Goal: Book appointment/travel/reservation

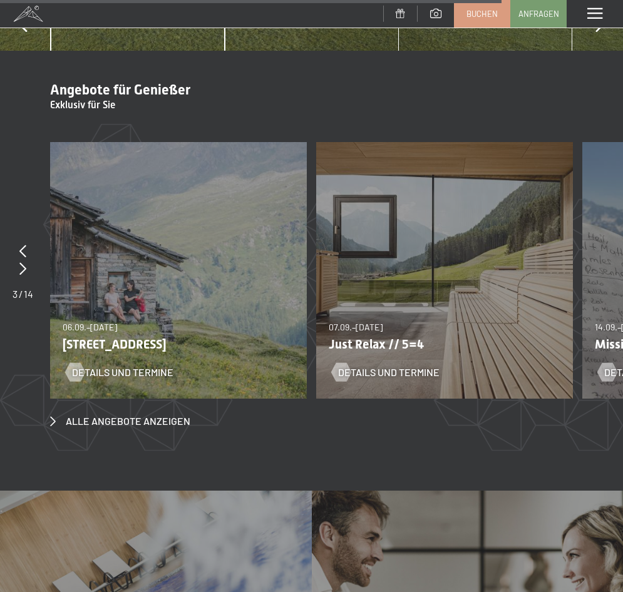
scroll to position [4128, 0]
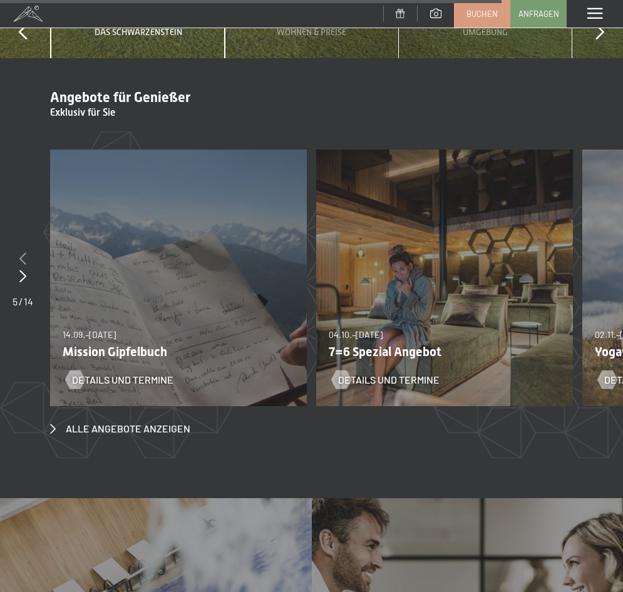
click at [23, 252] on icon at bounding box center [22, 258] width 7 height 13
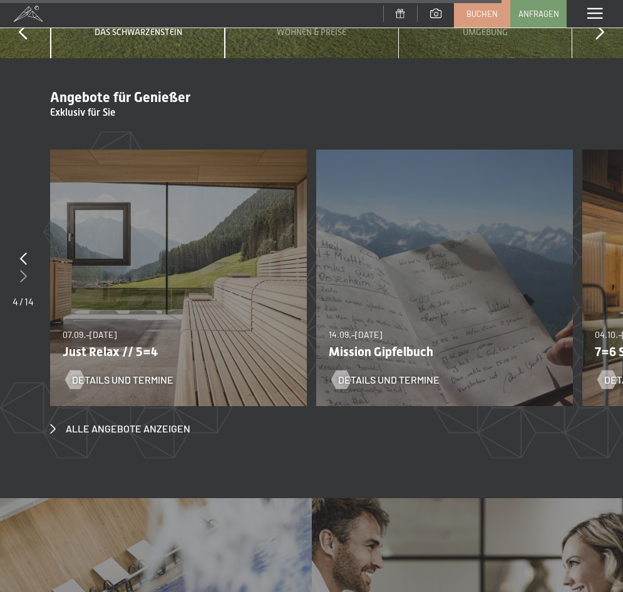
click at [21, 270] on icon at bounding box center [23, 276] width 7 height 13
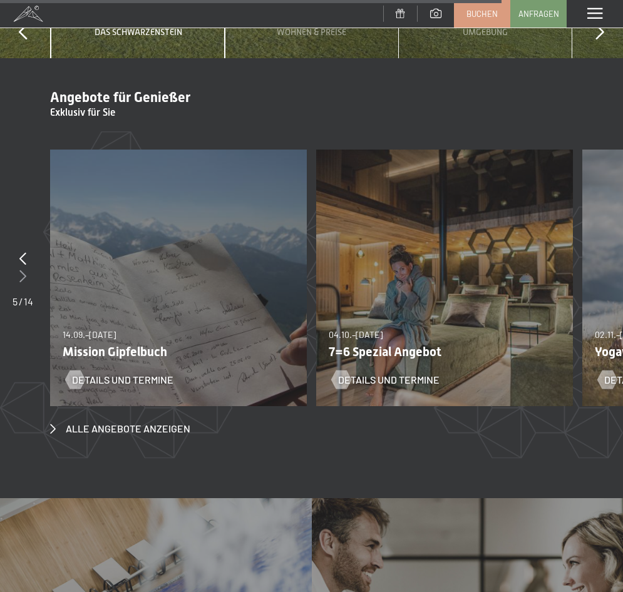
click at [21, 270] on icon at bounding box center [22, 276] width 7 height 13
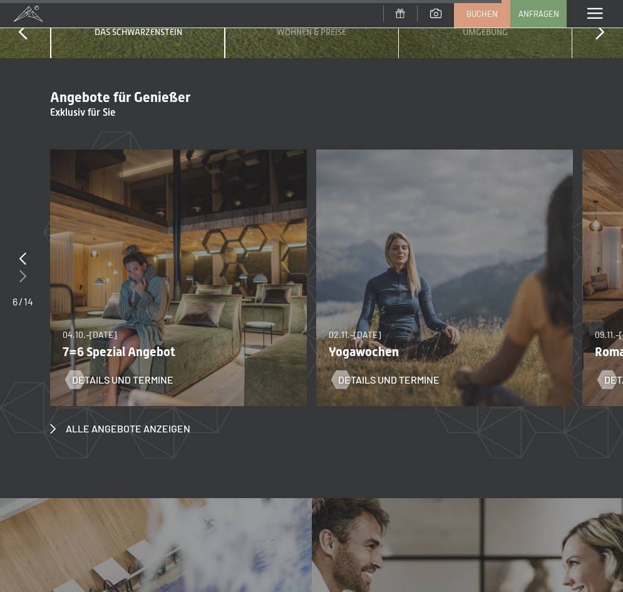
click at [21, 270] on icon at bounding box center [22, 276] width 7 height 13
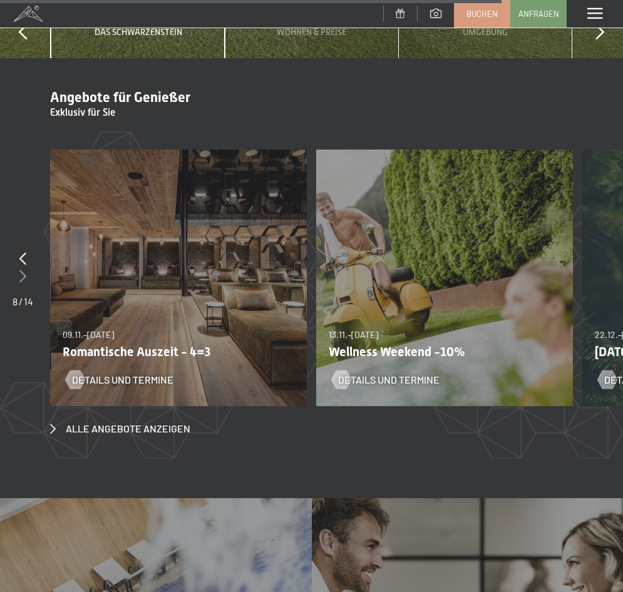
click at [22, 270] on icon at bounding box center [22, 276] width 7 height 13
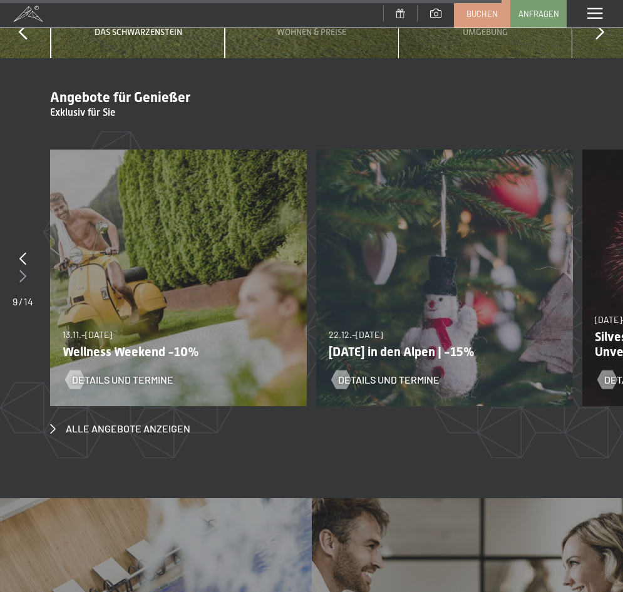
click at [22, 270] on icon at bounding box center [22, 276] width 7 height 13
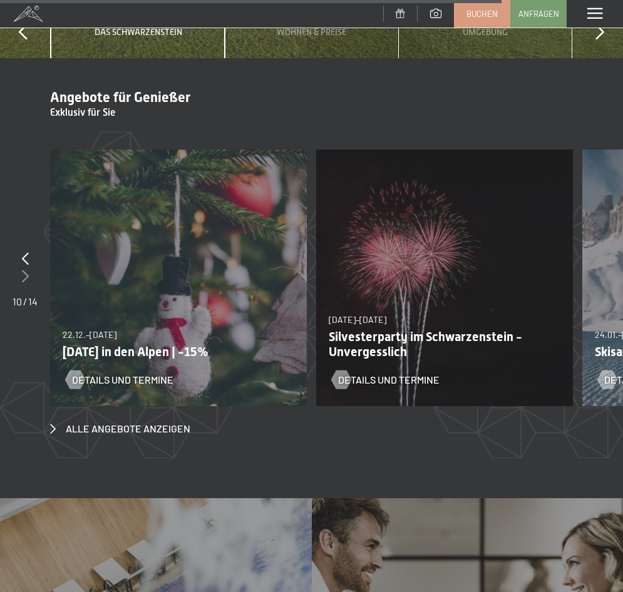
click at [22, 270] on icon at bounding box center [25, 276] width 7 height 13
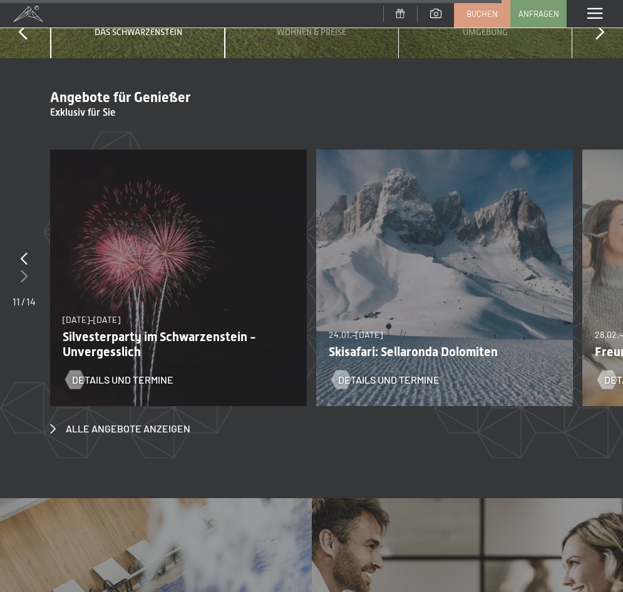
click at [22, 270] on icon at bounding box center [24, 276] width 7 height 13
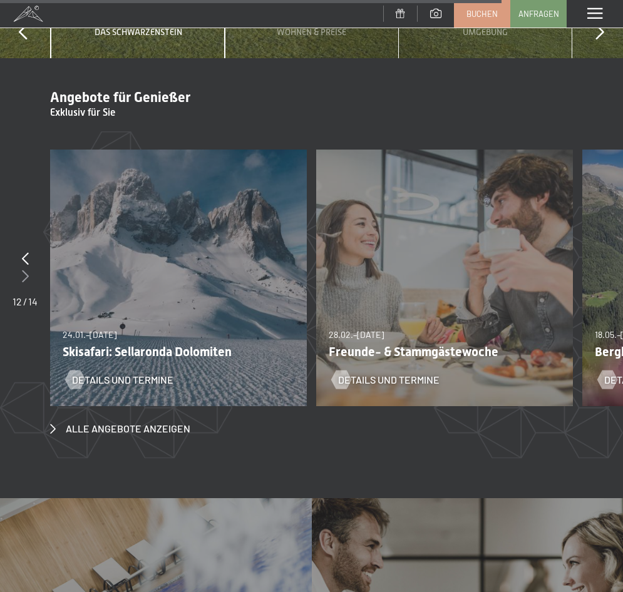
click at [22, 270] on icon at bounding box center [25, 276] width 7 height 13
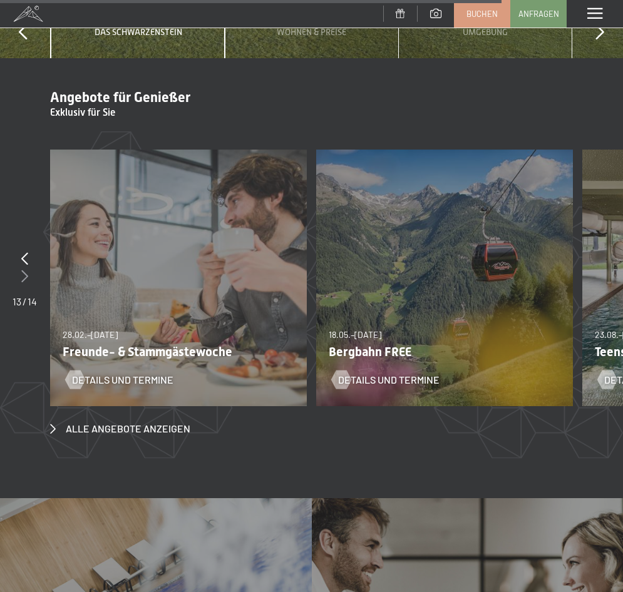
click at [22, 270] on icon at bounding box center [24, 276] width 7 height 13
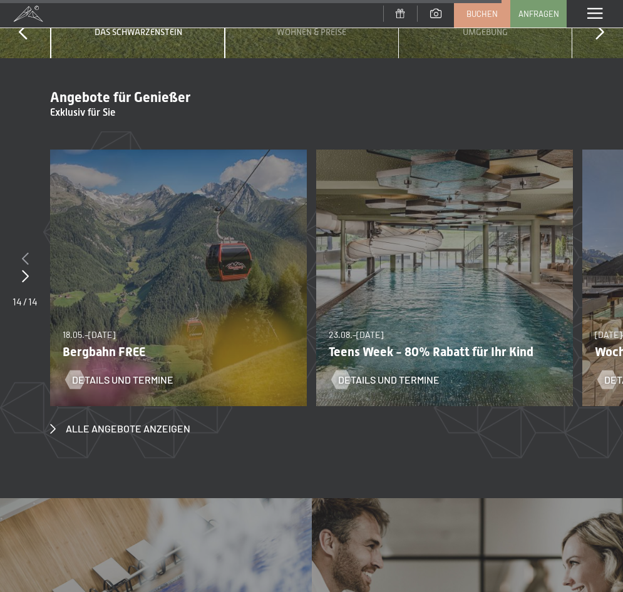
click at [23, 252] on icon at bounding box center [25, 258] width 7 height 13
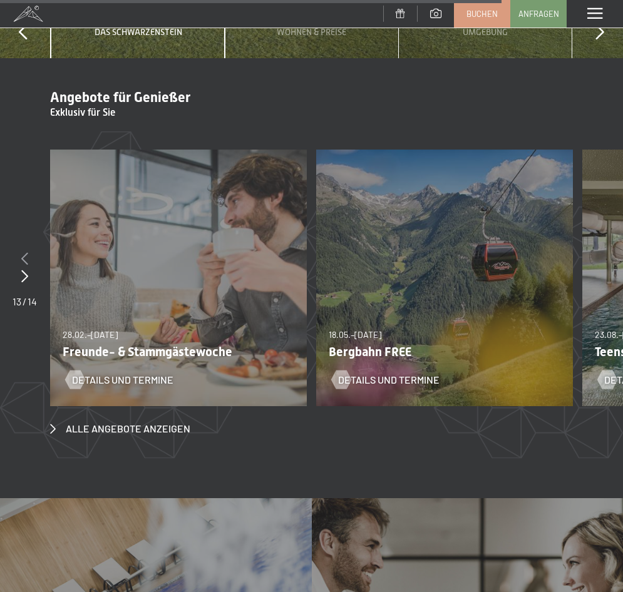
click at [23, 252] on icon at bounding box center [24, 258] width 7 height 13
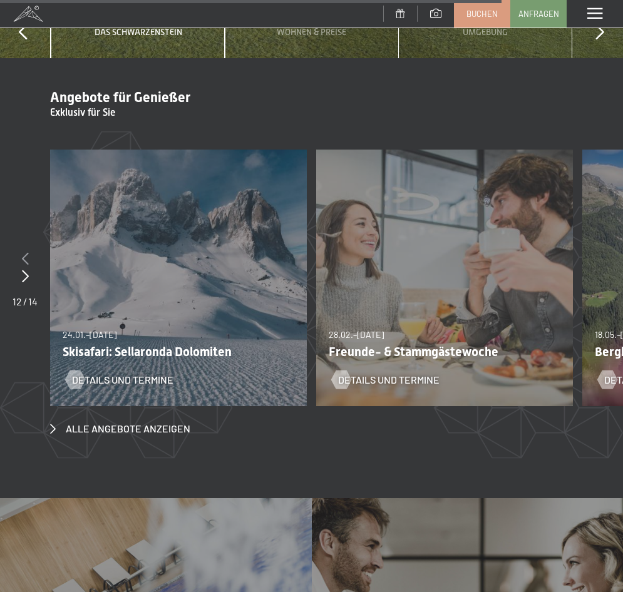
click at [23, 252] on icon at bounding box center [25, 258] width 7 height 13
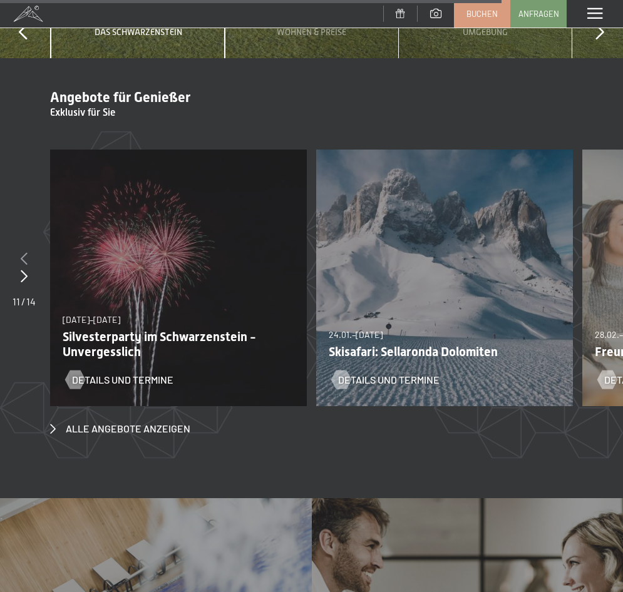
click at [23, 252] on icon at bounding box center [24, 258] width 7 height 13
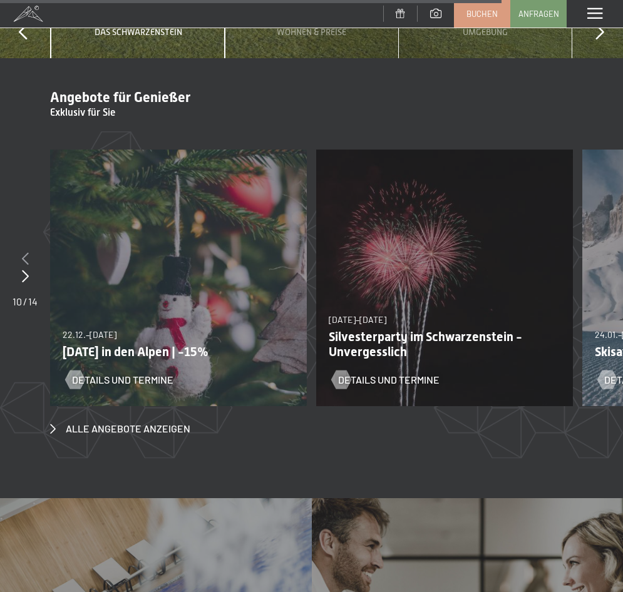
click at [22, 252] on icon at bounding box center [25, 258] width 7 height 13
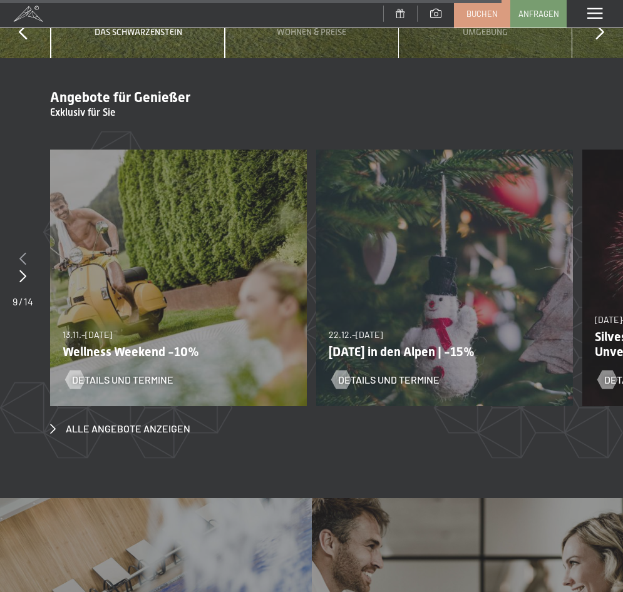
click at [25, 252] on icon at bounding box center [22, 258] width 7 height 13
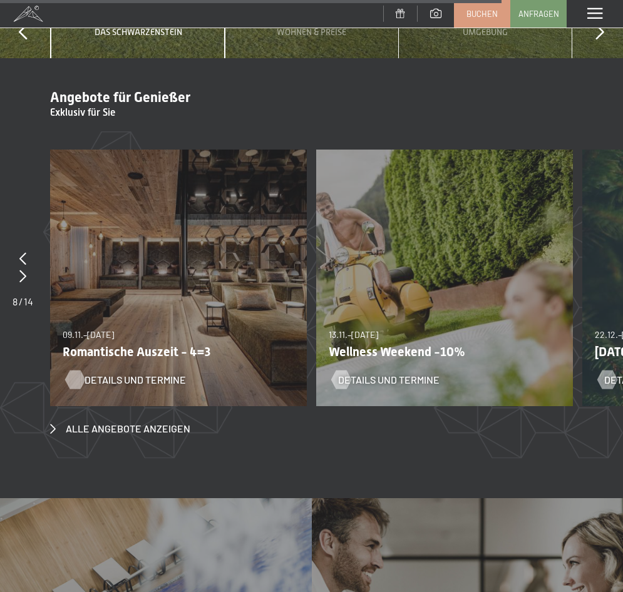
click at [116, 373] on span "Details und Termine" at bounding box center [135, 380] width 101 height 14
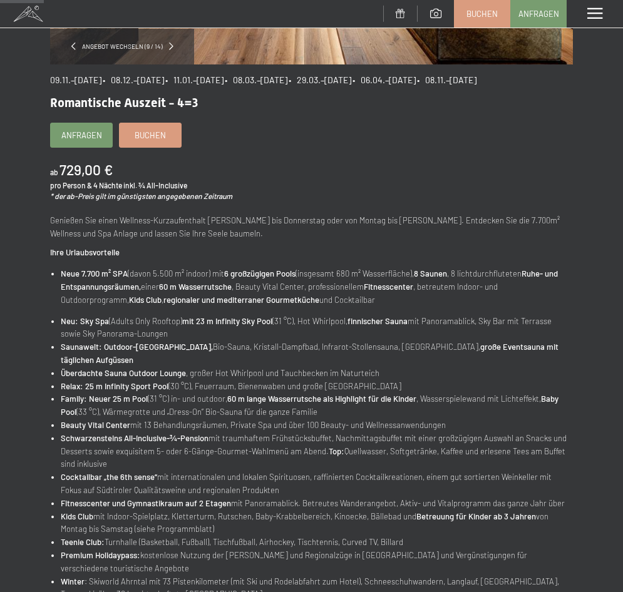
scroll to position [313, 0]
